Goal: Task Accomplishment & Management: Manage account settings

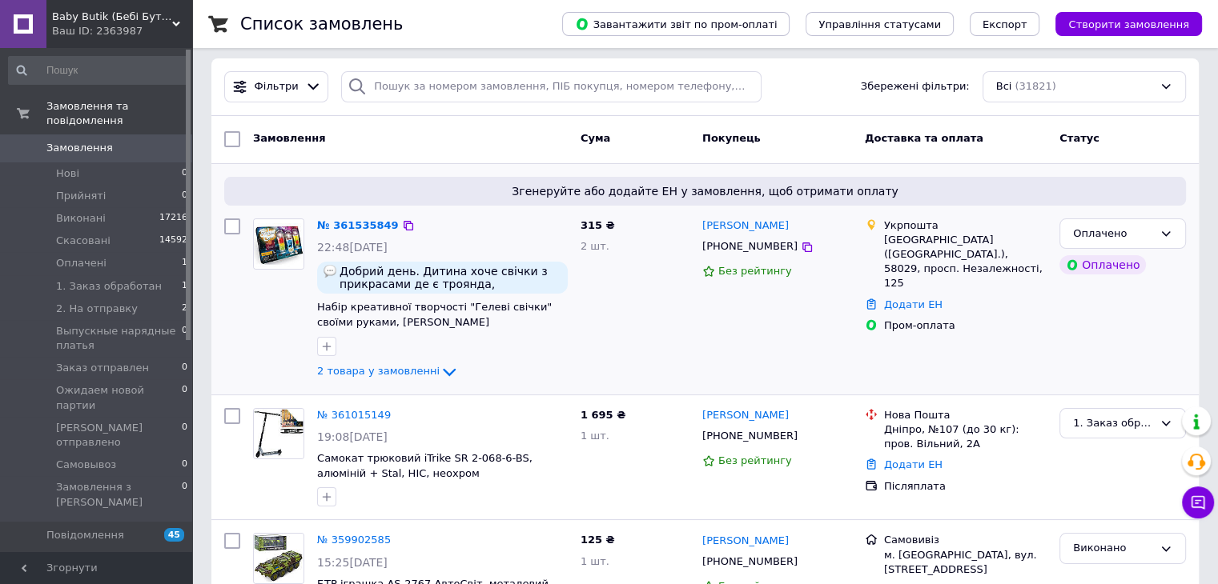
scroll to position [160, 0]
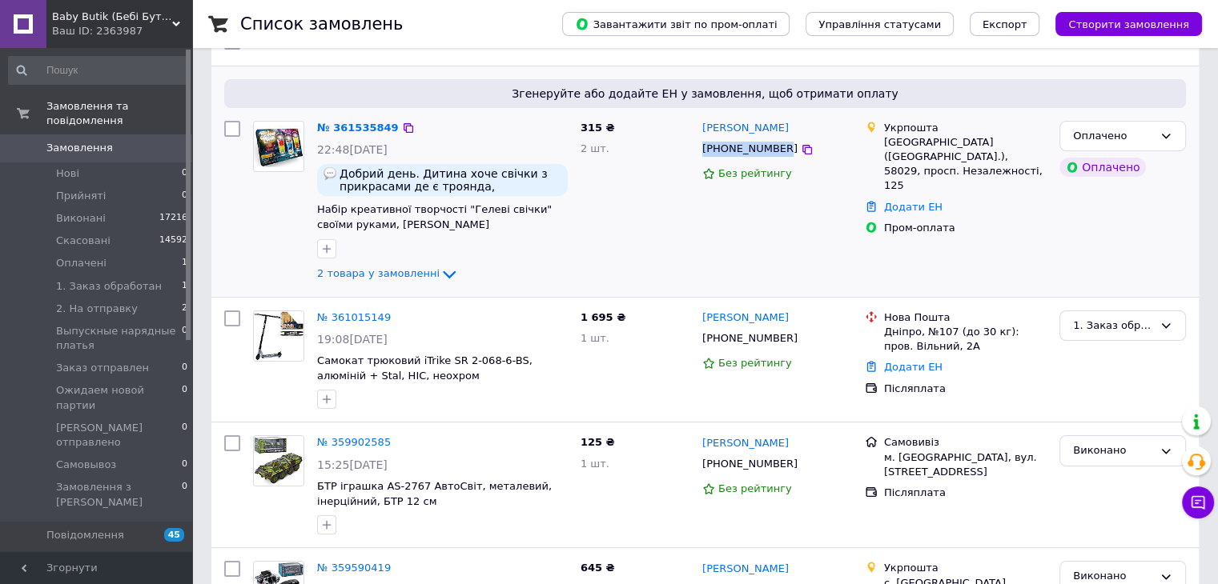
drag, startPoint x: 697, startPoint y: 150, endPoint x: 775, endPoint y: 149, distance: 78.5
click at [775, 149] on div "[PERSON_NAME] [PHONE_NUMBER] Без рейтингу" at bounding box center [777, 202] width 163 height 176
copy span "[PHONE_NUMBER]"
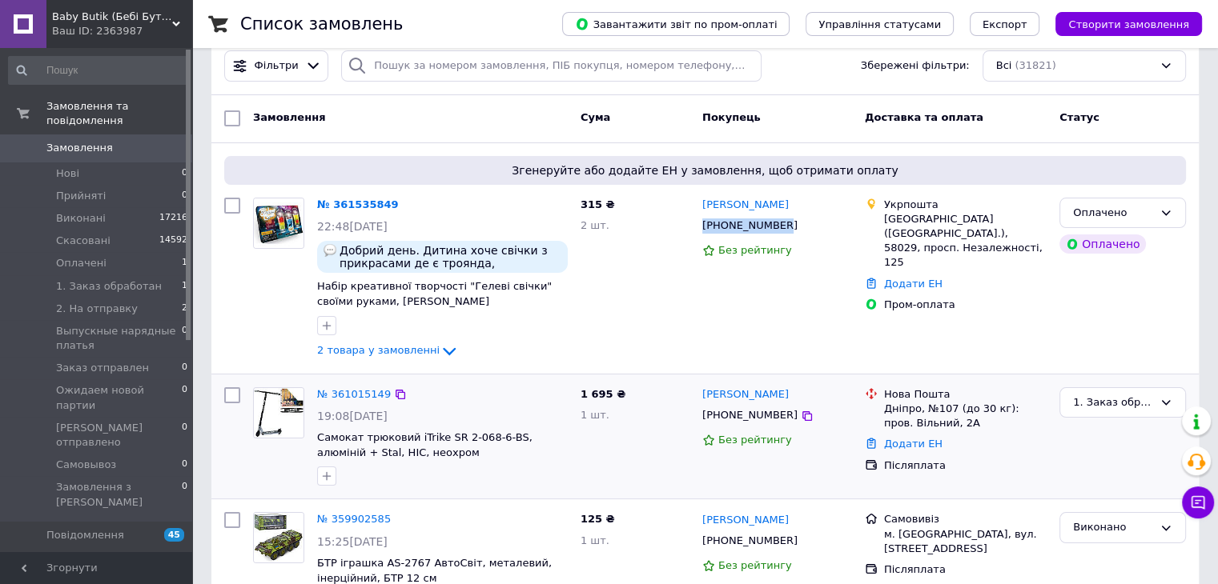
scroll to position [0, 0]
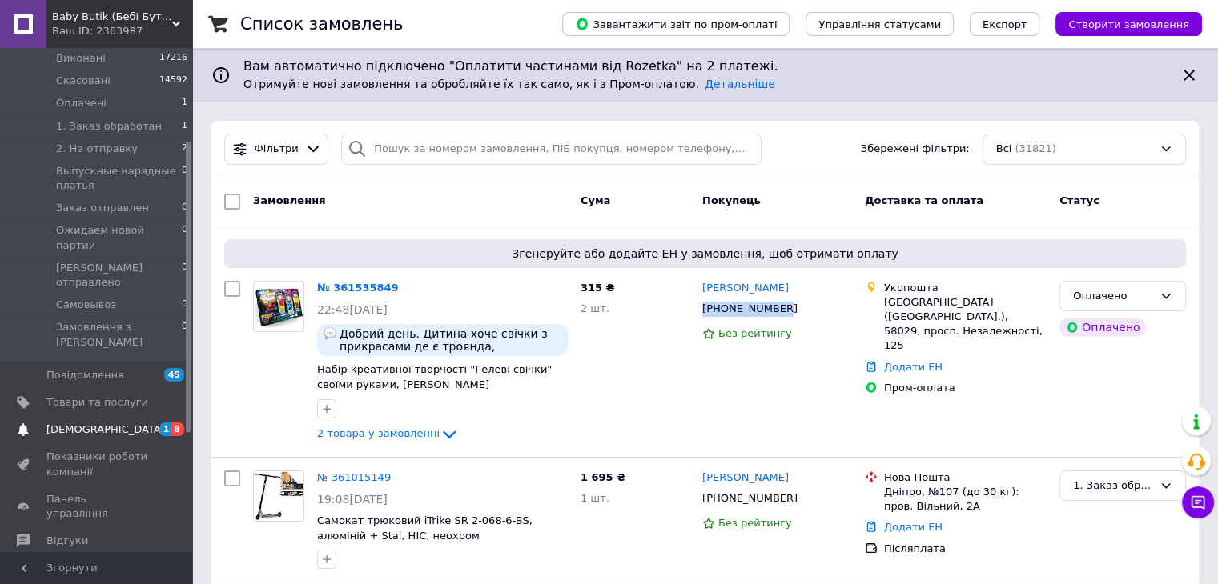
click at [77, 423] on span "[DEMOGRAPHIC_DATA]" at bounding box center [105, 430] width 118 height 14
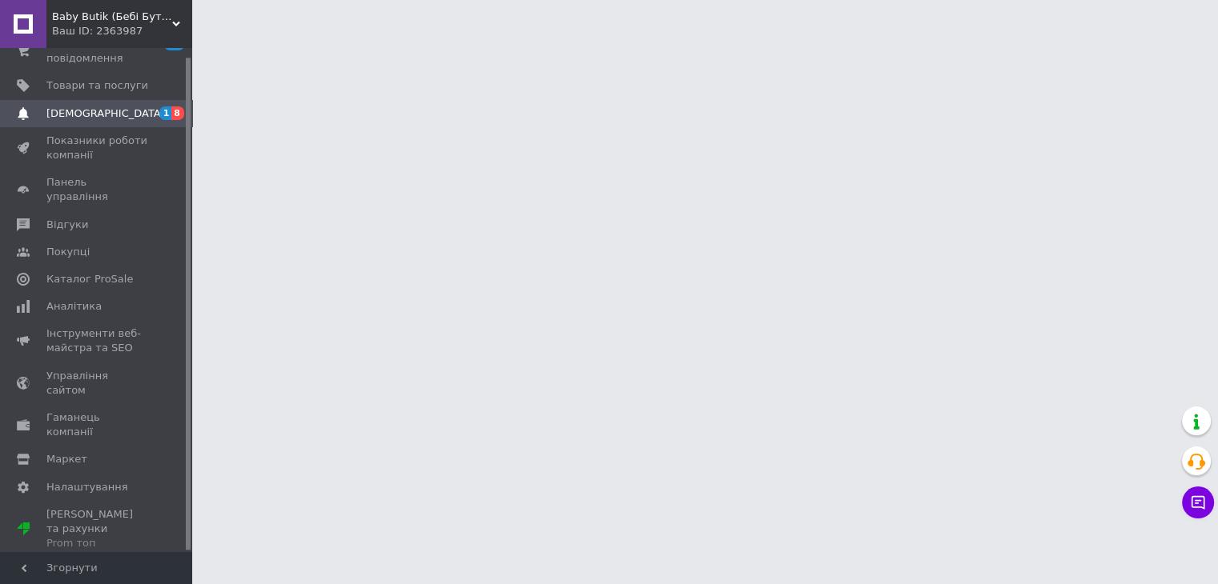
scroll to position [9, 0]
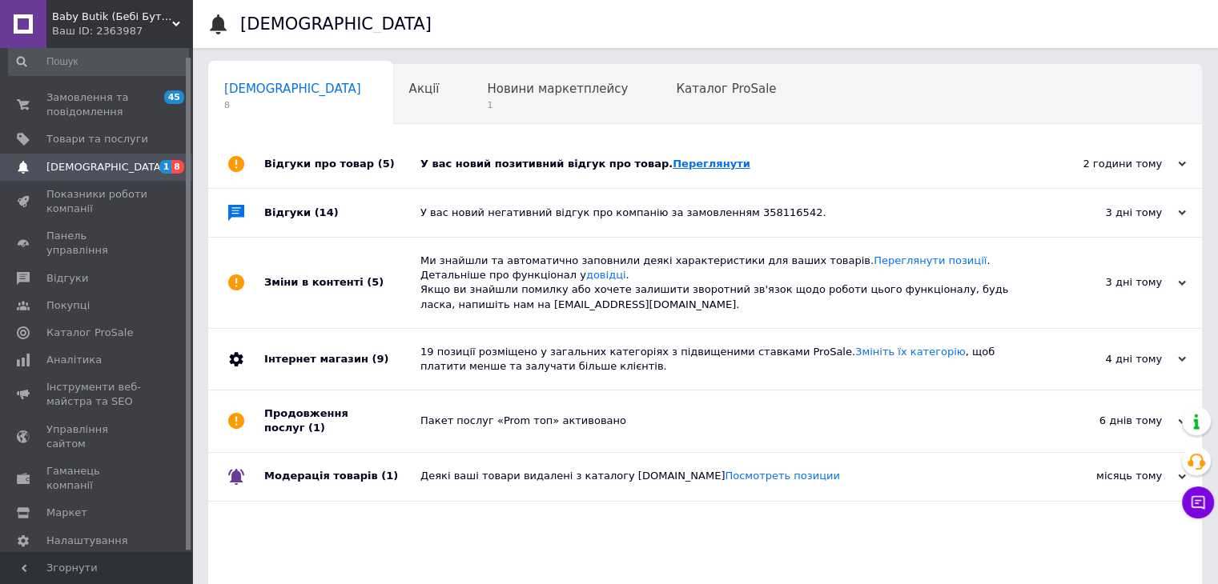
click at [673, 164] on link "Переглянути" at bounding box center [712, 164] width 78 height 12
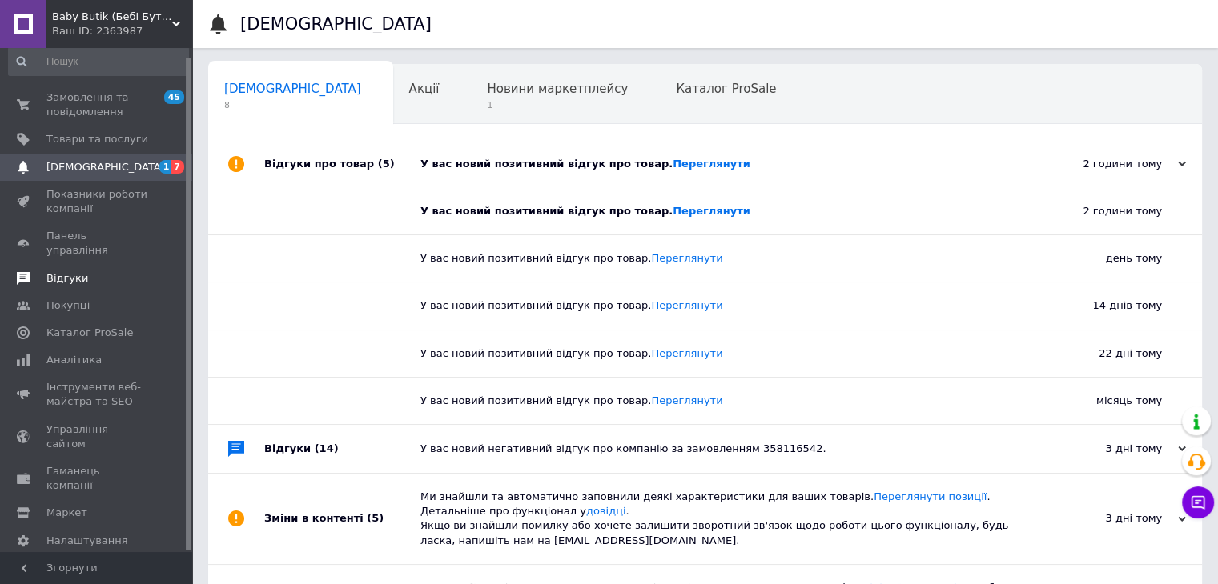
click at [61, 271] on span "Відгуки" at bounding box center [67, 278] width 42 height 14
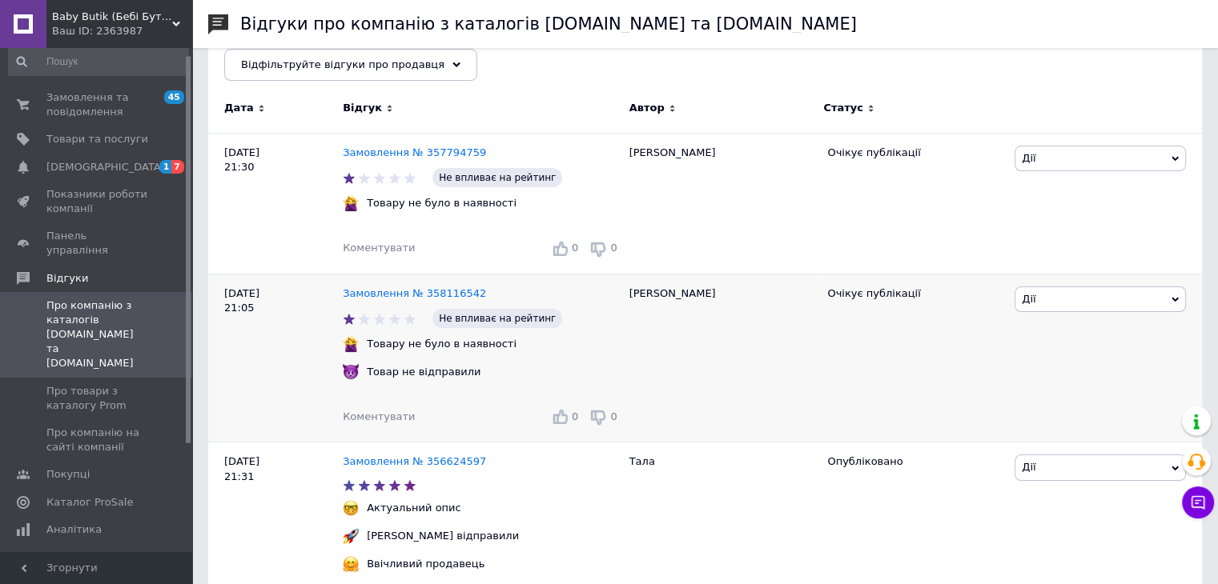
scroll to position [240, 0]
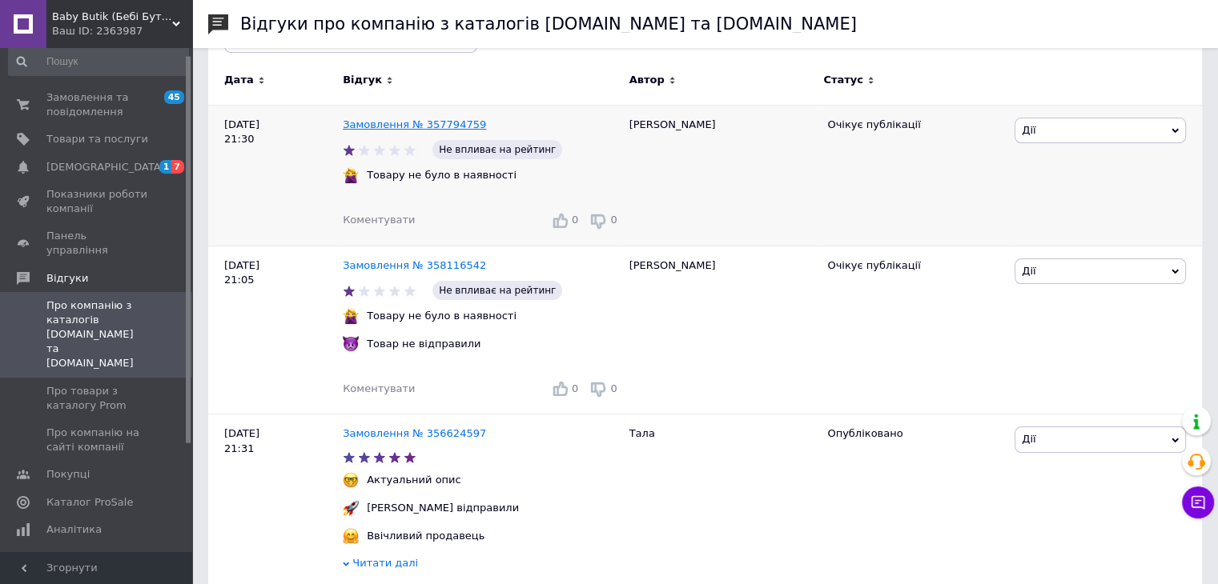
click at [424, 122] on link "Замовлення № 357794759" at bounding box center [414, 124] width 143 height 12
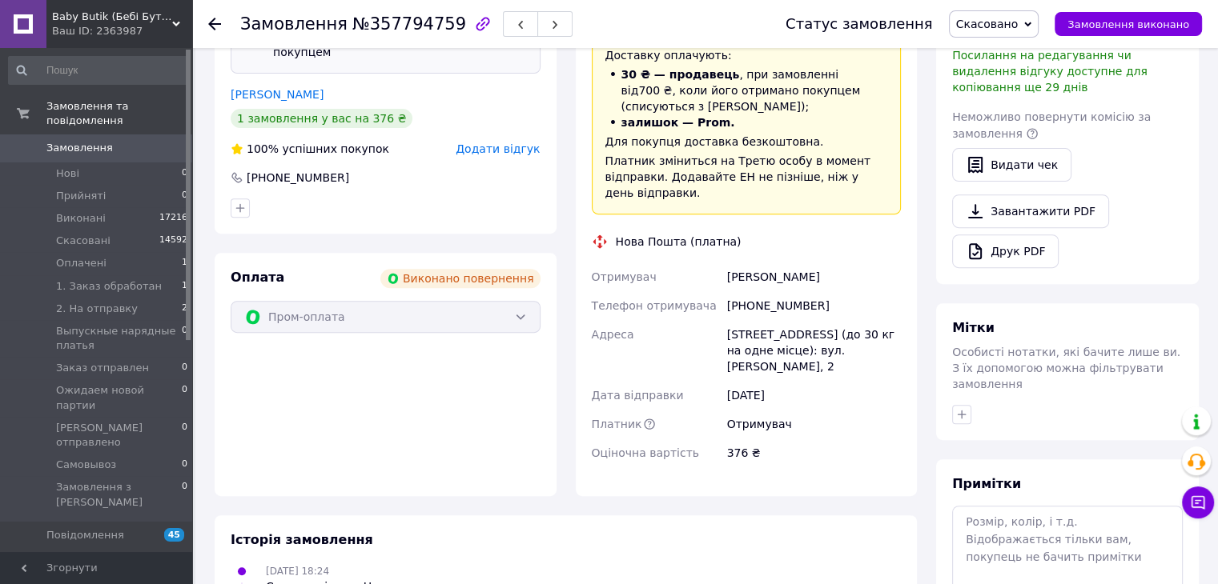
scroll to position [964, 0]
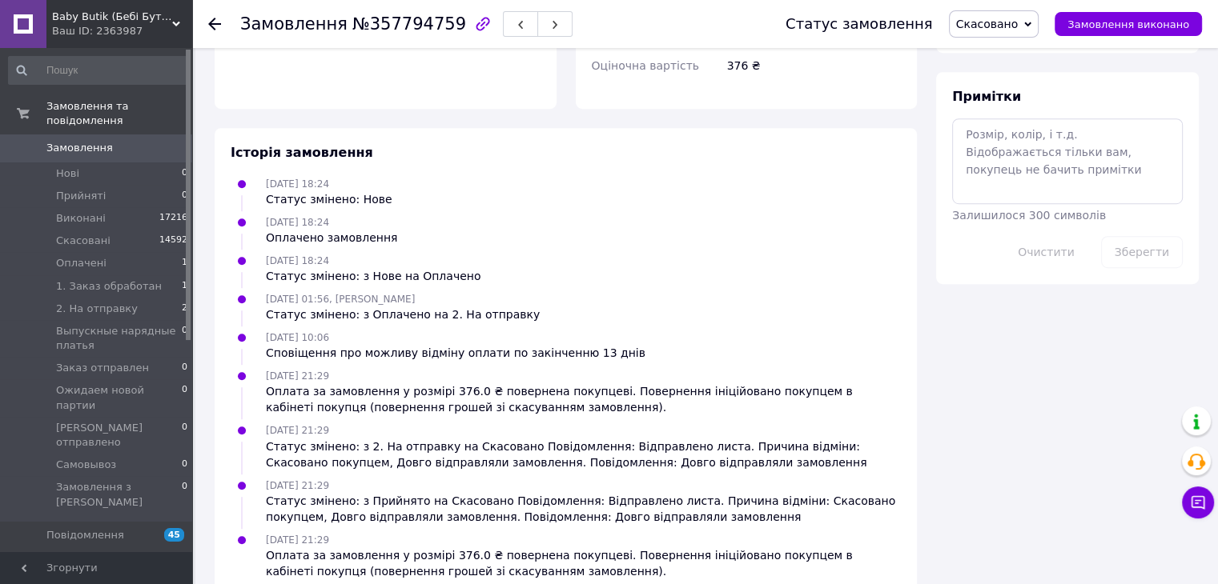
click at [74, 583] on span "[DEMOGRAPHIC_DATA]" at bounding box center [105, 590] width 118 height 14
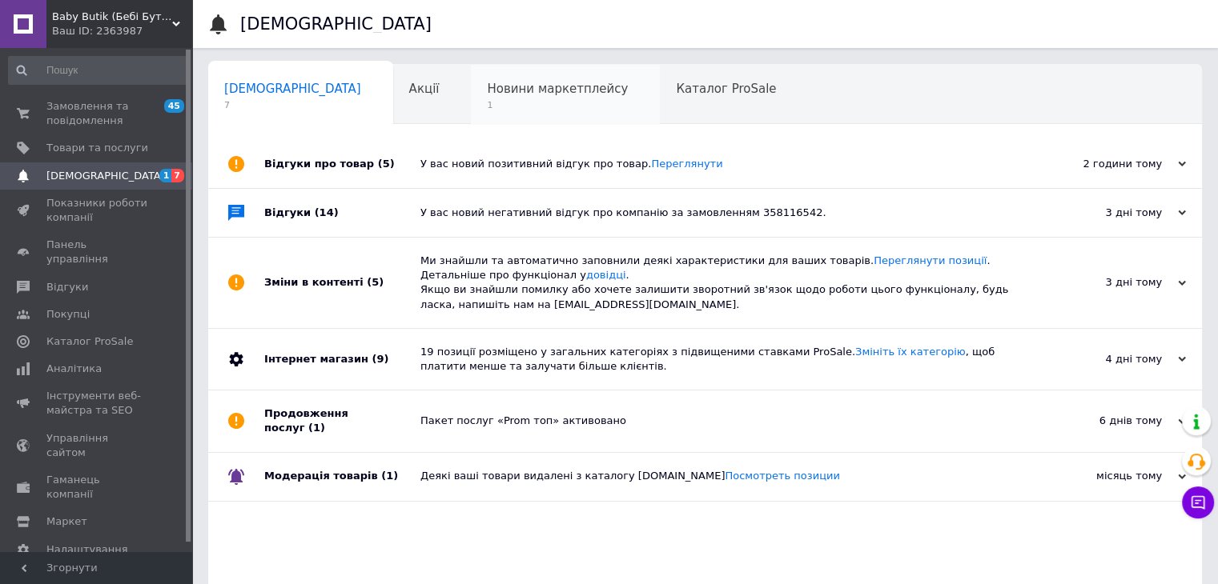
click at [487, 92] on span "Новини маркетплейсу" at bounding box center [557, 89] width 141 height 14
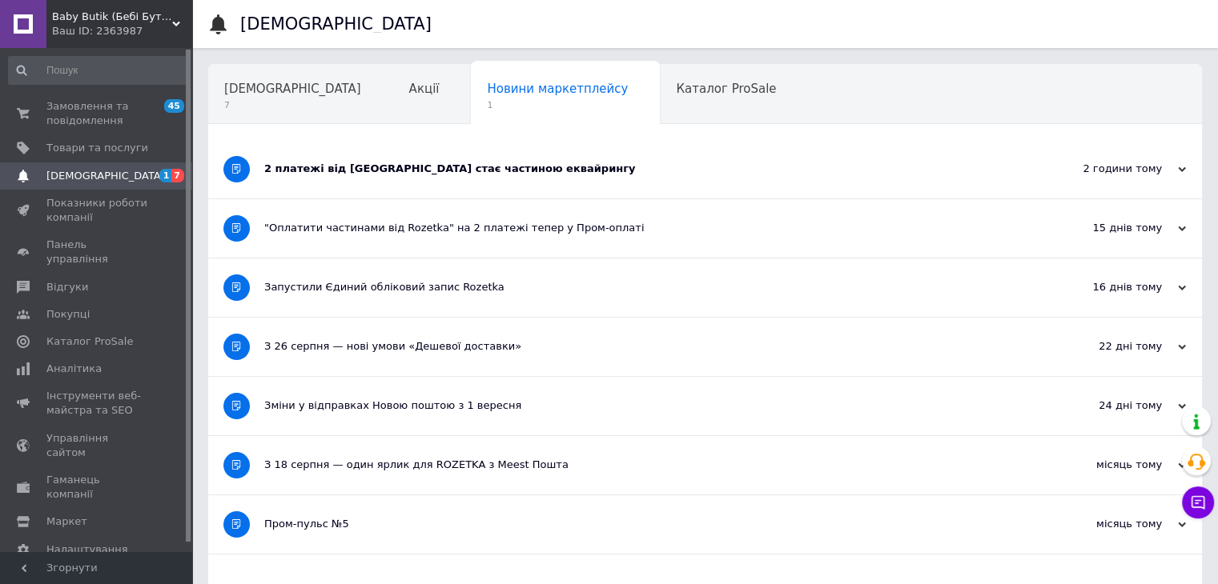
click at [452, 174] on div "2 платежі від [GEOGRAPHIC_DATA] стає частиною еквайрингу" at bounding box center [644, 169] width 761 height 14
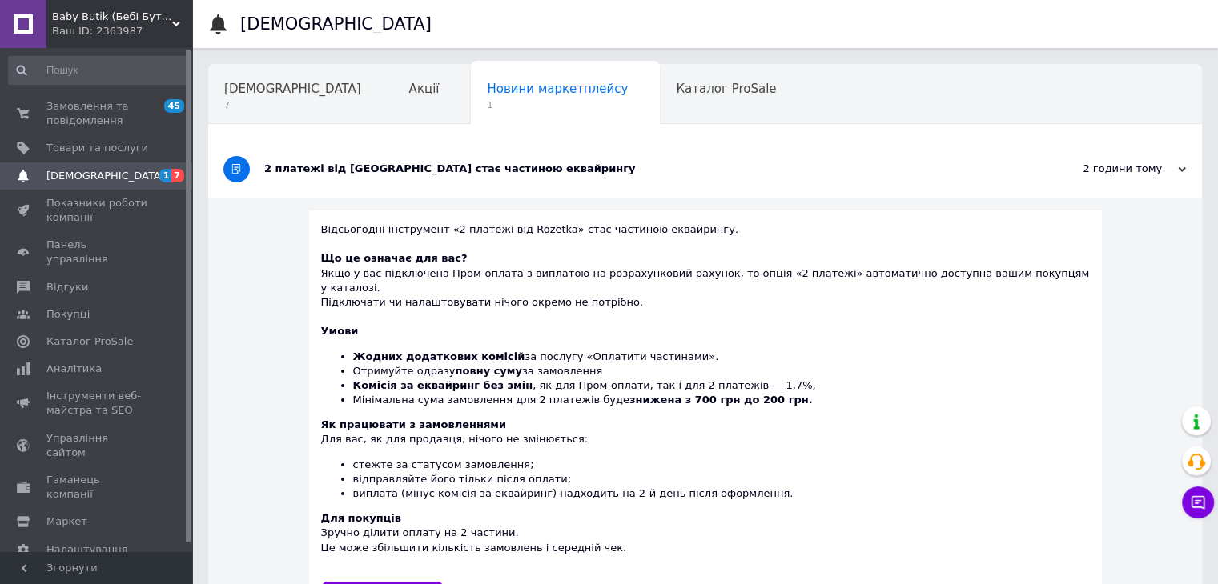
click at [452, 174] on div "2 платежі від [GEOGRAPHIC_DATA] стає частиною еквайрингу" at bounding box center [644, 169] width 761 height 14
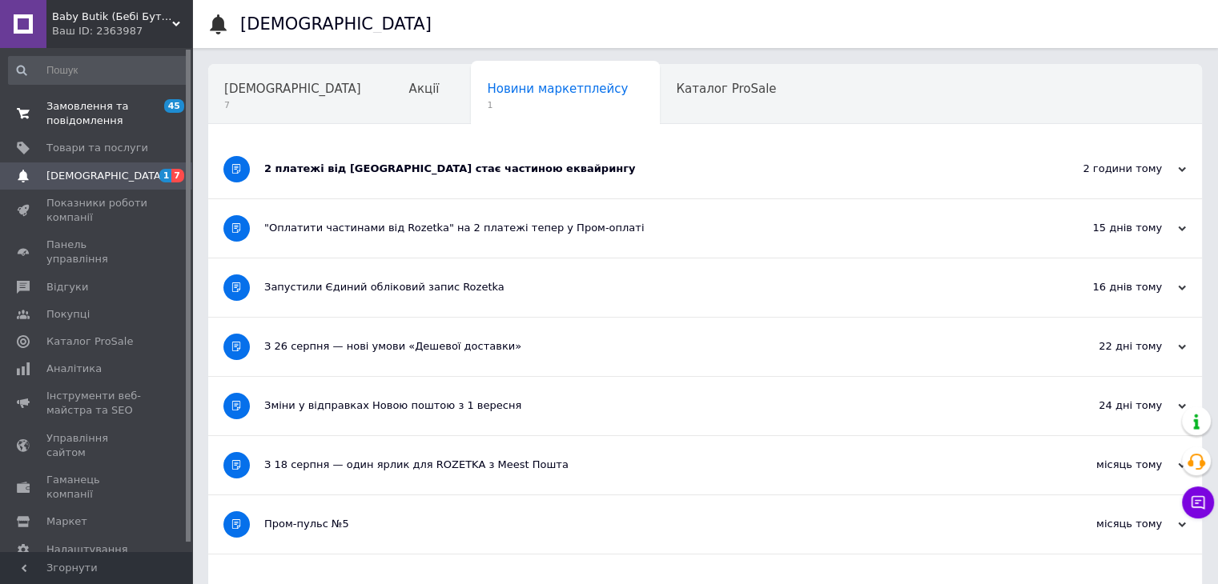
click at [113, 106] on span "Замовлення та повідомлення" at bounding box center [97, 113] width 102 height 29
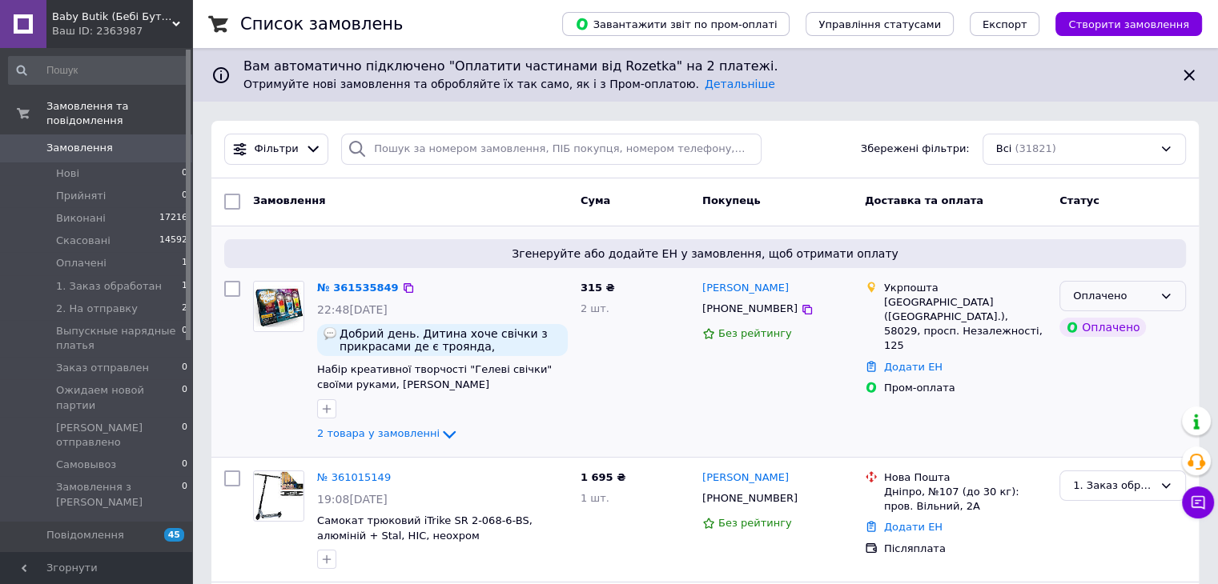
click at [1164, 295] on icon at bounding box center [1165, 296] width 13 height 13
click at [1109, 370] on li "2. На отправку" at bounding box center [1122, 383] width 125 height 30
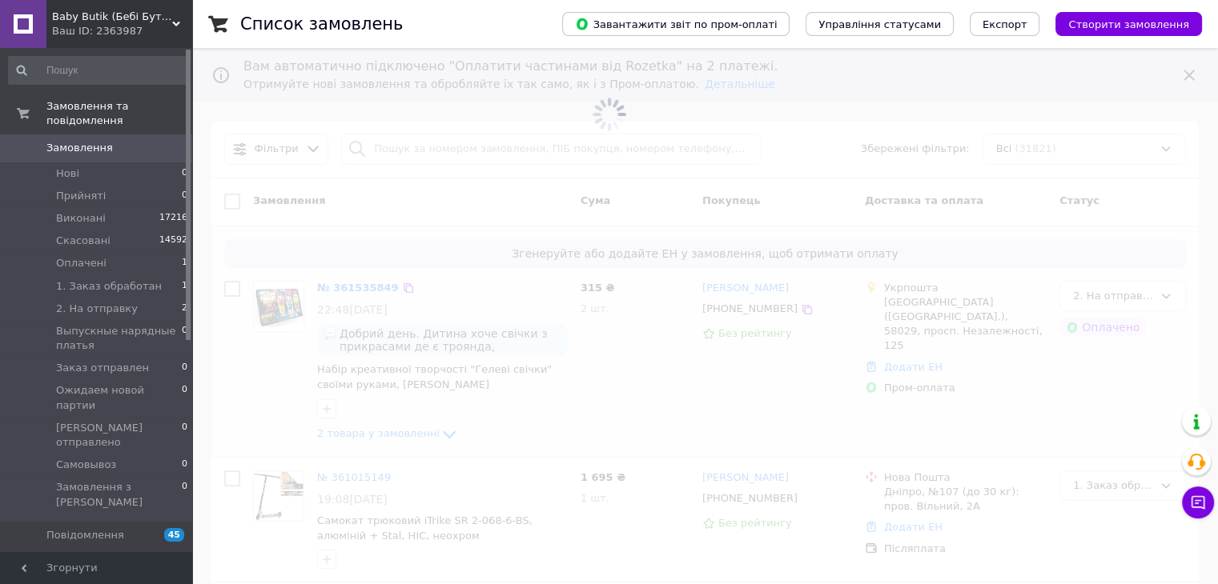
click at [77, 583] on span "[DEMOGRAPHIC_DATA]" at bounding box center [105, 590] width 118 height 14
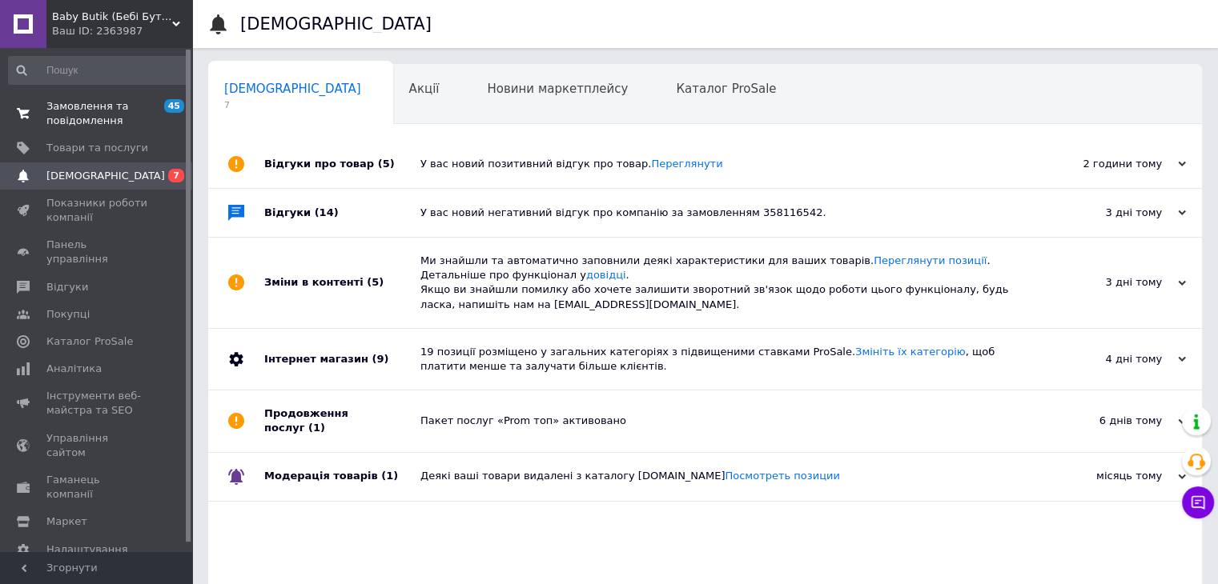
click at [96, 106] on span "Замовлення та повідомлення" at bounding box center [97, 113] width 102 height 29
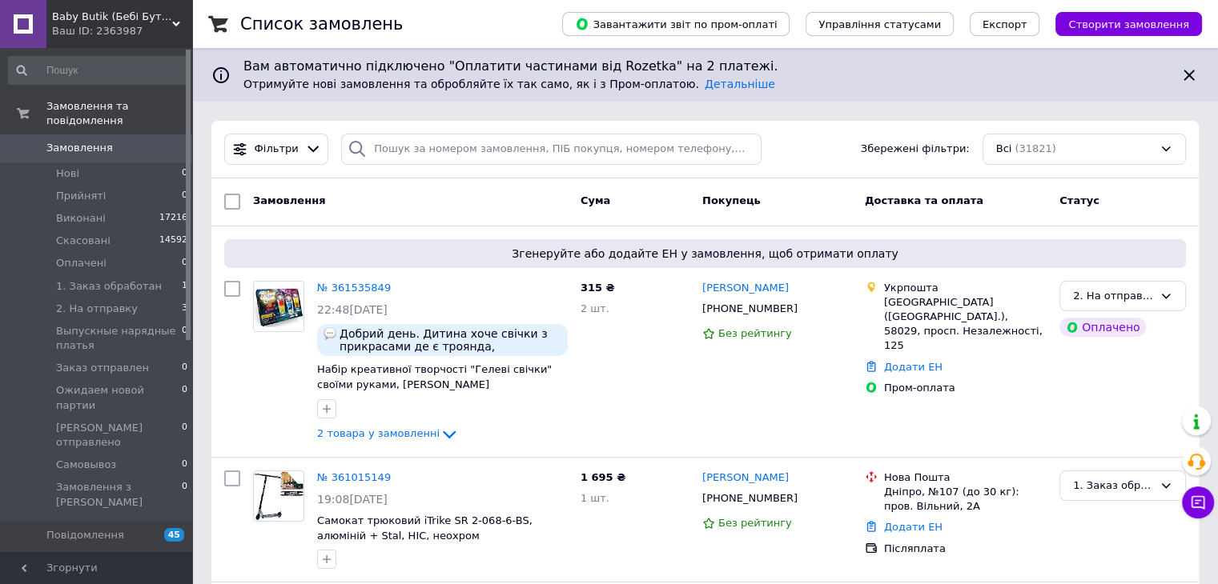
click at [80, 556] on span "Товари та послуги" at bounding box center [97, 563] width 102 height 14
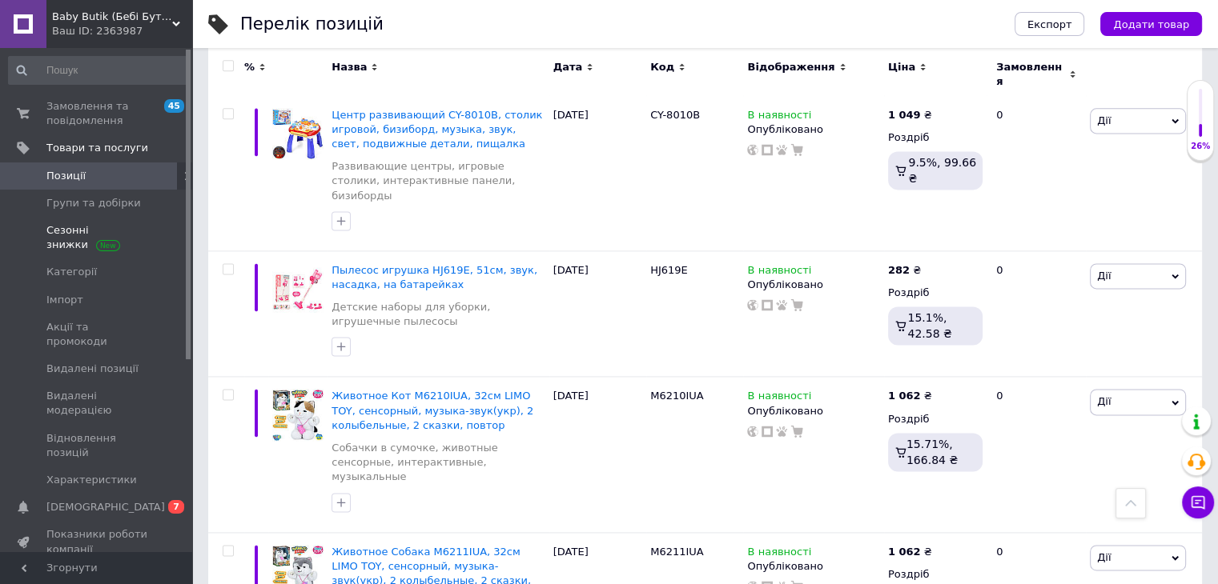
scroll to position [1681, 0]
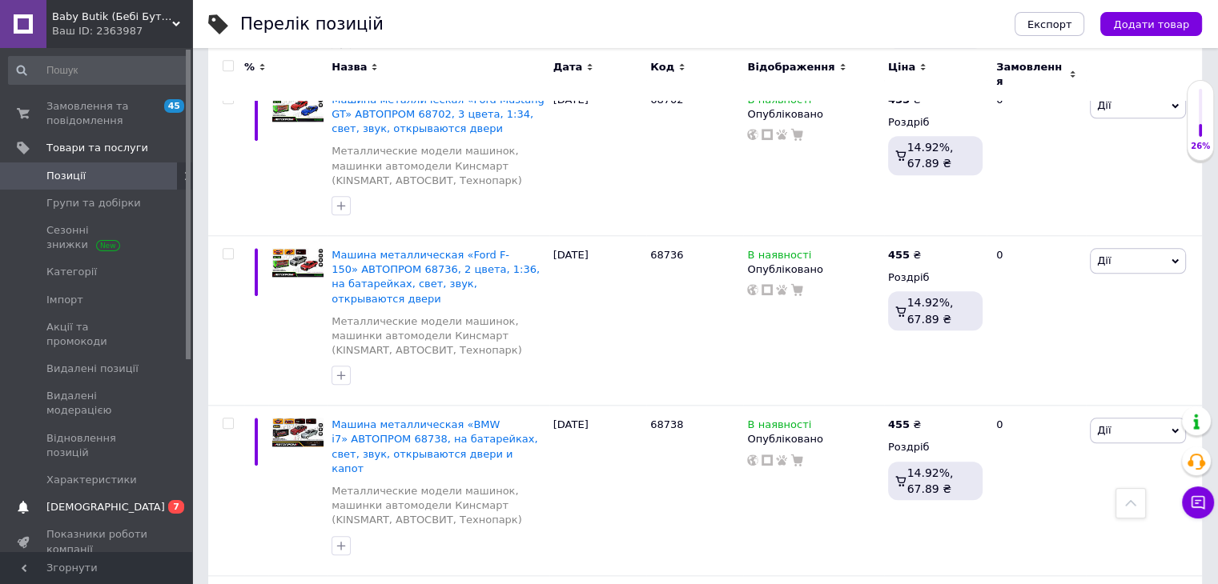
click at [105, 494] on link "Сповіщення 0 7" at bounding box center [98, 507] width 197 height 27
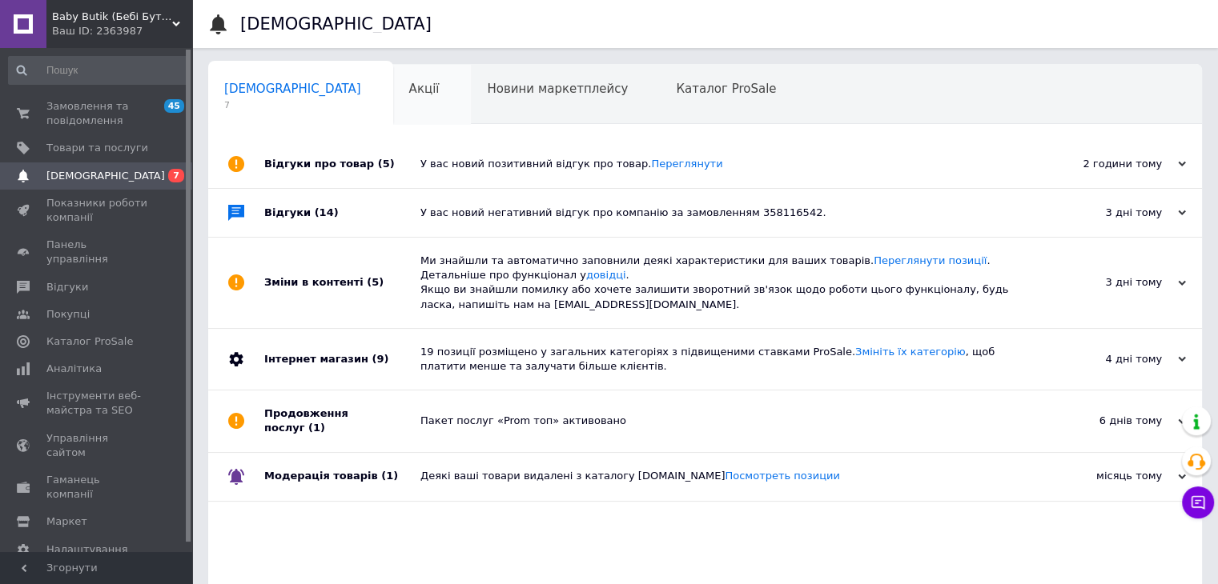
click at [409, 92] on span "Акції" at bounding box center [424, 89] width 30 height 14
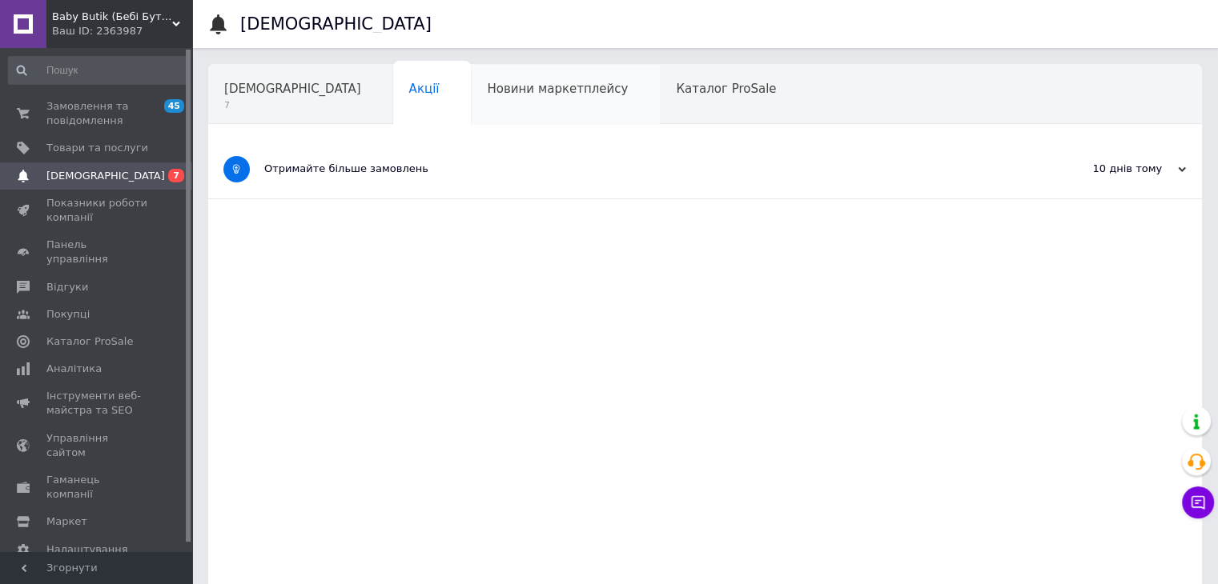
click at [487, 93] on span "Новини маркетплейсу" at bounding box center [557, 89] width 141 height 14
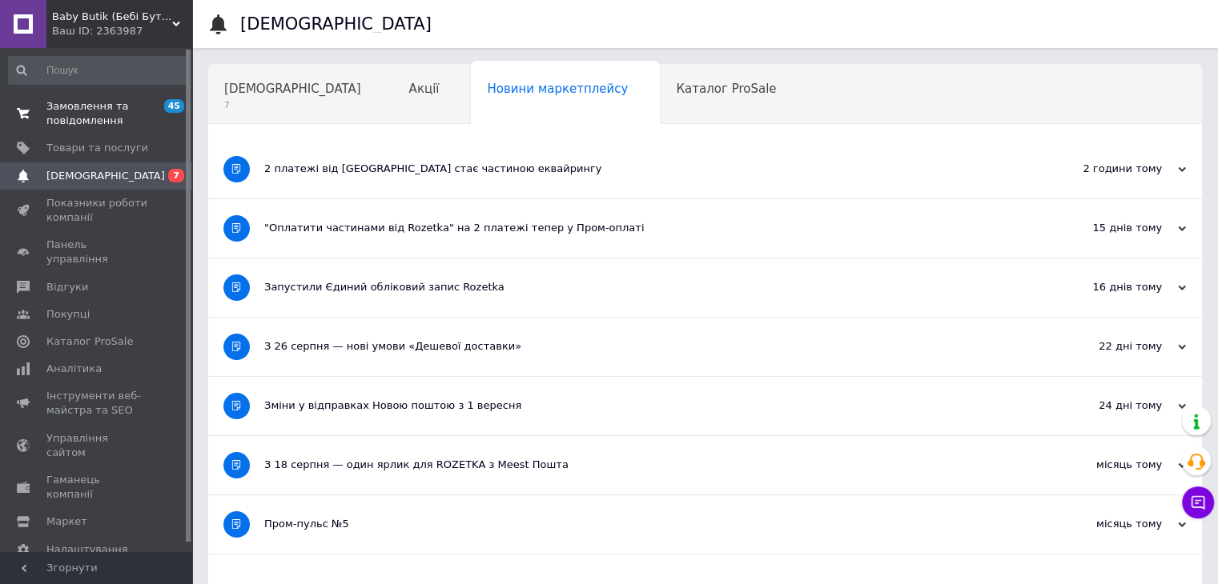
click at [58, 110] on span "Замовлення та повідомлення" at bounding box center [97, 113] width 102 height 29
